Goal: Transaction & Acquisition: Purchase product/service

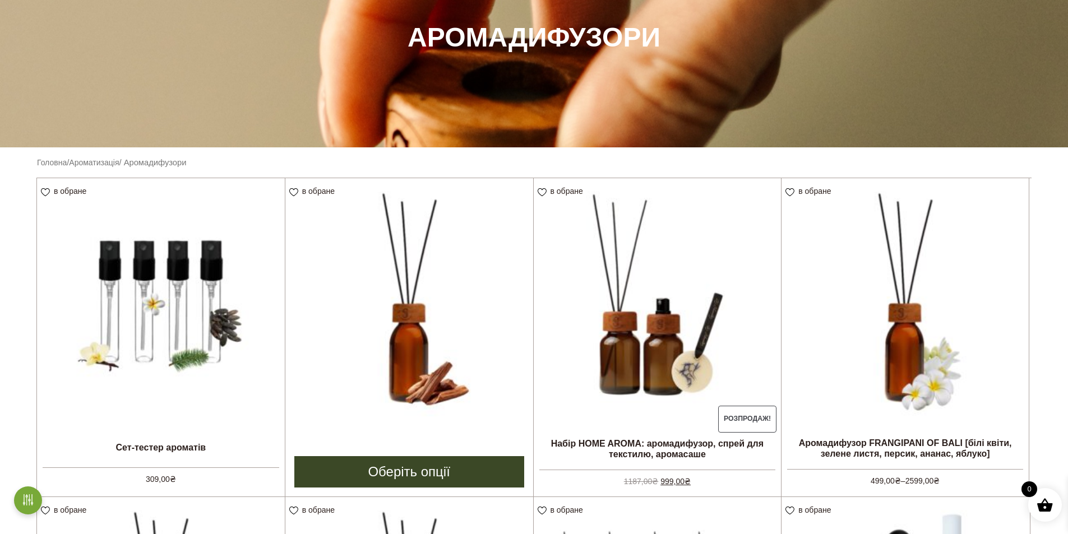
scroll to position [168, 0]
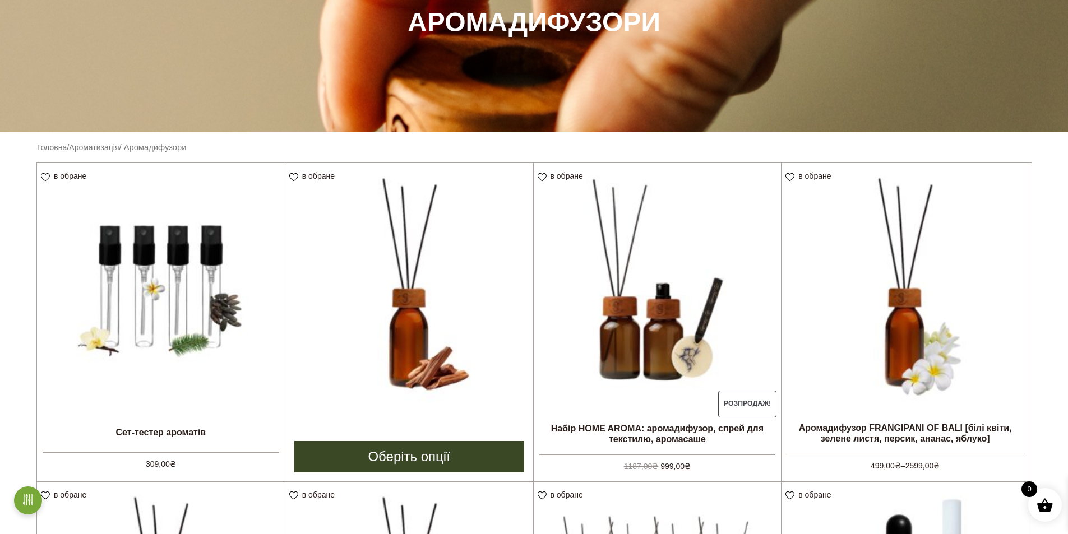
click at [432, 459] on link "Оберіть опції" at bounding box center [409, 456] width 230 height 31
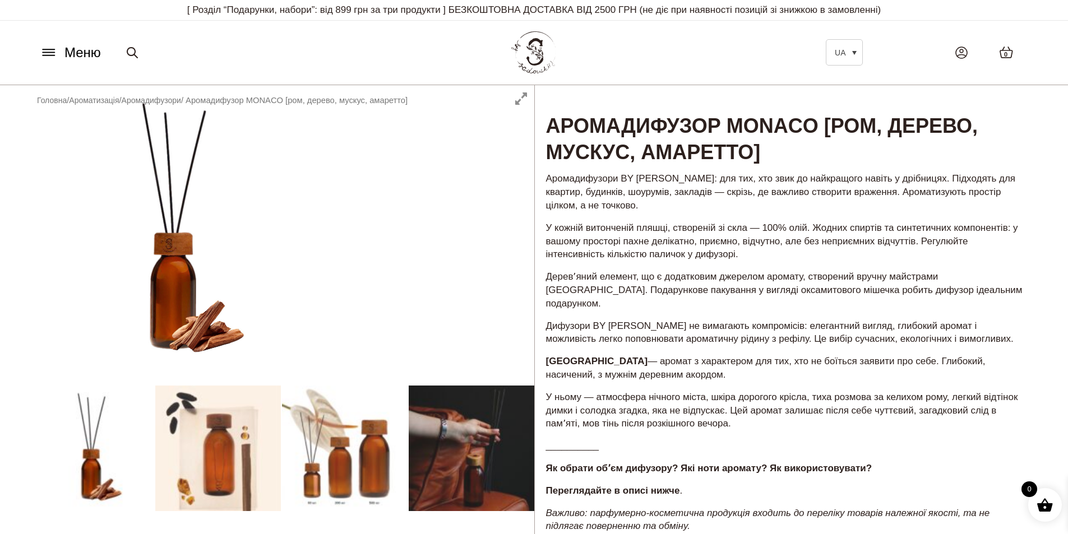
scroll to position [224, 0]
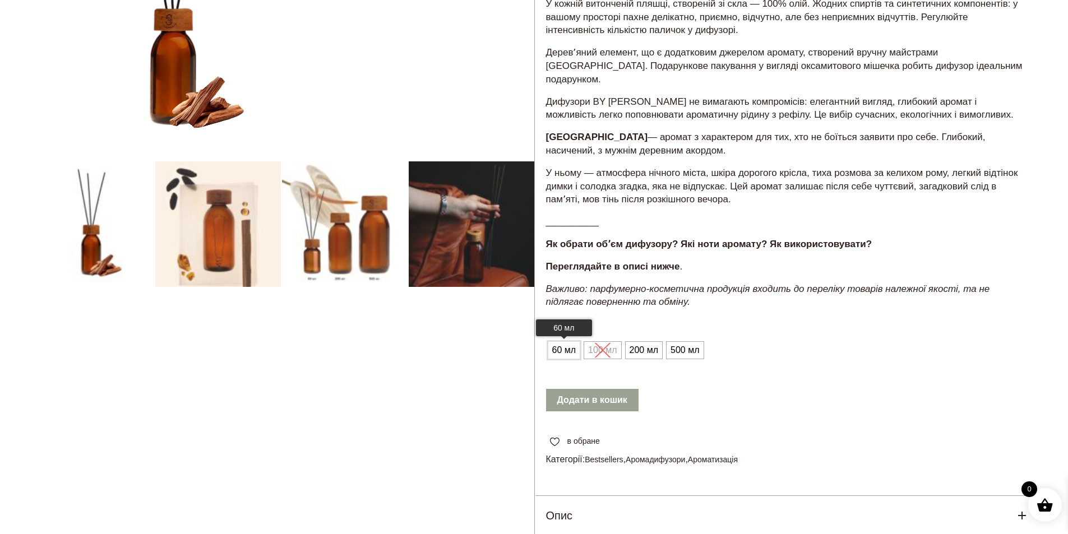
click at [565, 341] on span "60 мл" at bounding box center [564, 350] width 30 height 18
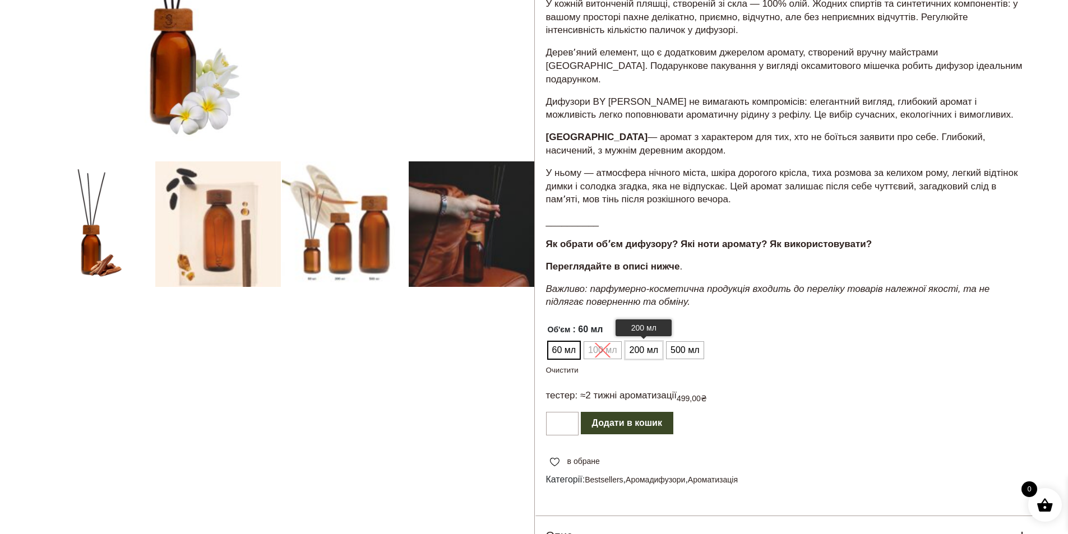
click at [648, 343] on span "200 мл" at bounding box center [644, 350] width 34 height 18
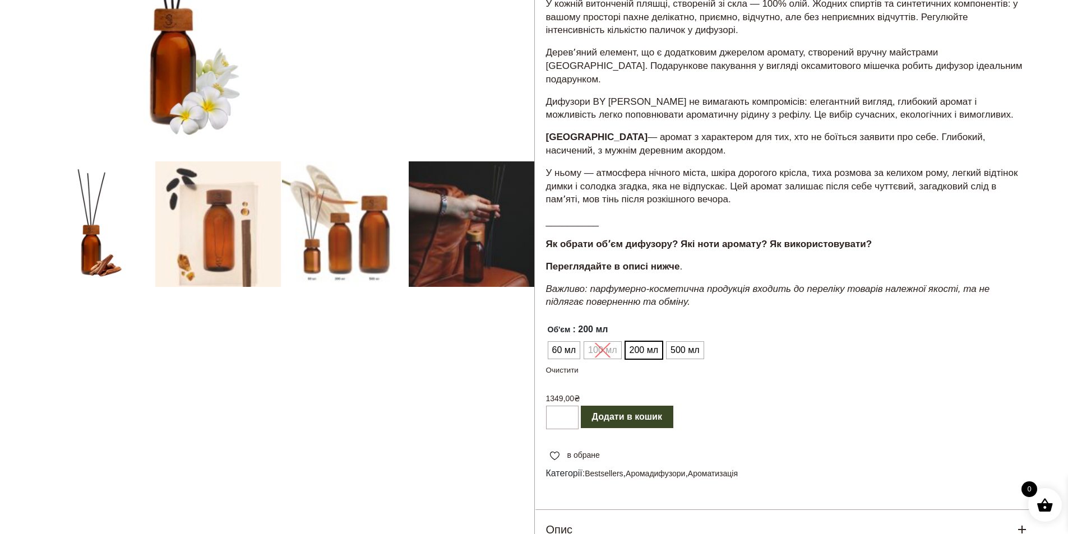
drag, startPoint x: 587, startPoint y: 335, endPoint x: 596, endPoint y: 337, distance: 8.6
click at [587, 340] on ul "60 мл 100 мл 200 мл 500 мл" at bounding box center [625, 350] width 158 height 21
click at [683, 341] on span "500 мл" at bounding box center [685, 350] width 34 height 18
